Goal: Find specific page/section

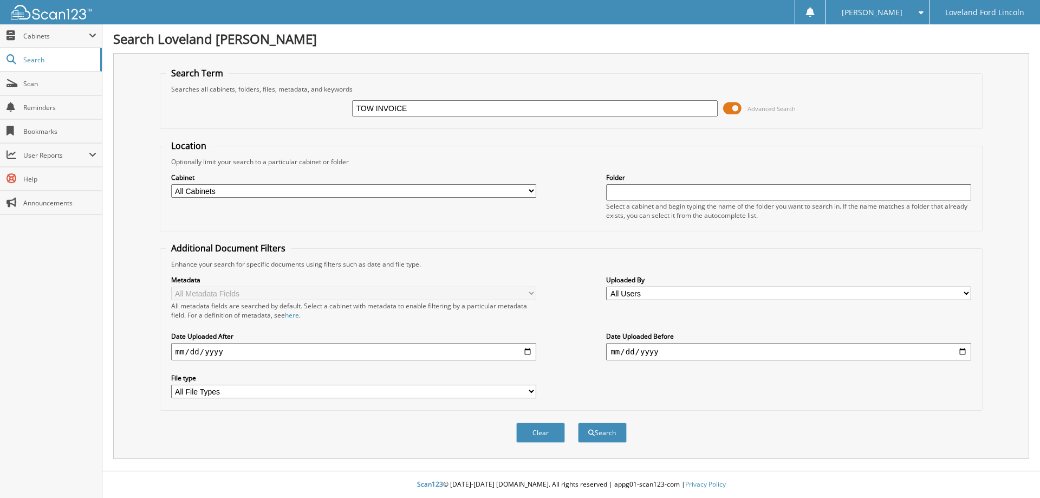
type input "TOW INVOICE"
click at [578, 422] on button "Search" at bounding box center [602, 432] width 49 height 20
click at [72, 38] on span "Cabinets" at bounding box center [56, 35] width 66 height 9
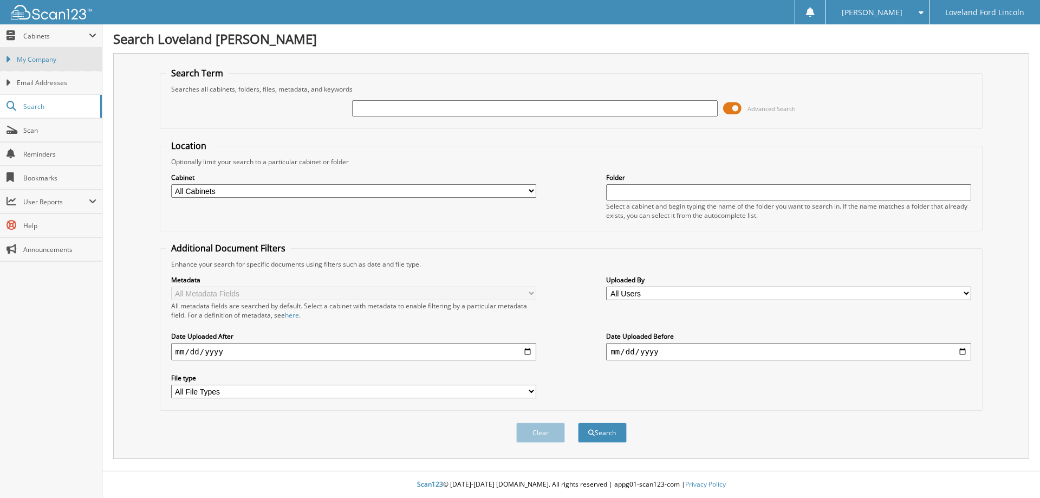
click at [57, 54] on link "My Company" at bounding box center [51, 59] width 102 height 23
